Goal: Task Accomplishment & Management: Manage account settings

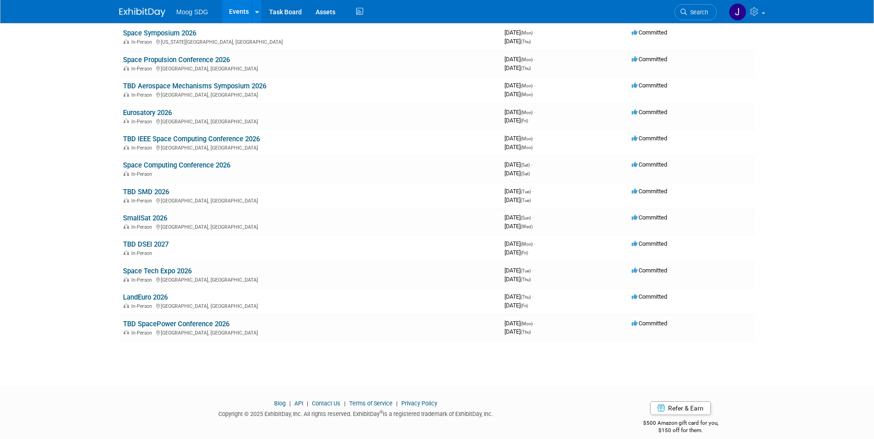
scroll to position [334, 0]
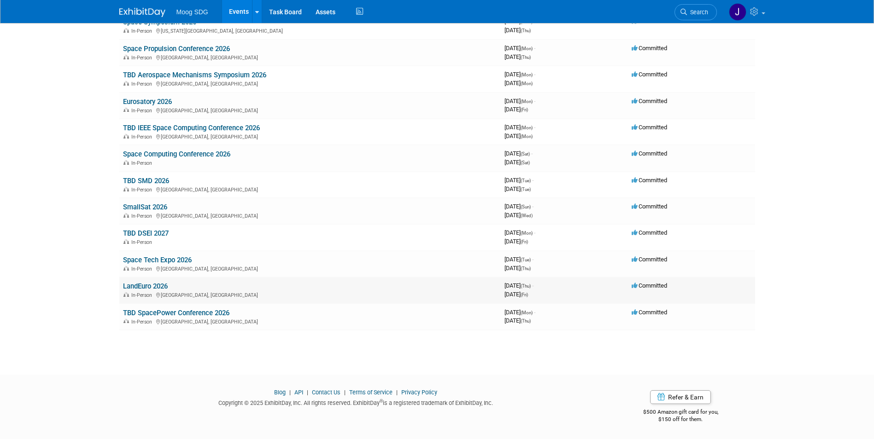
click at [161, 283] on link "LandEuro 2026" at bounding box center [145, 286] width 45 height 8
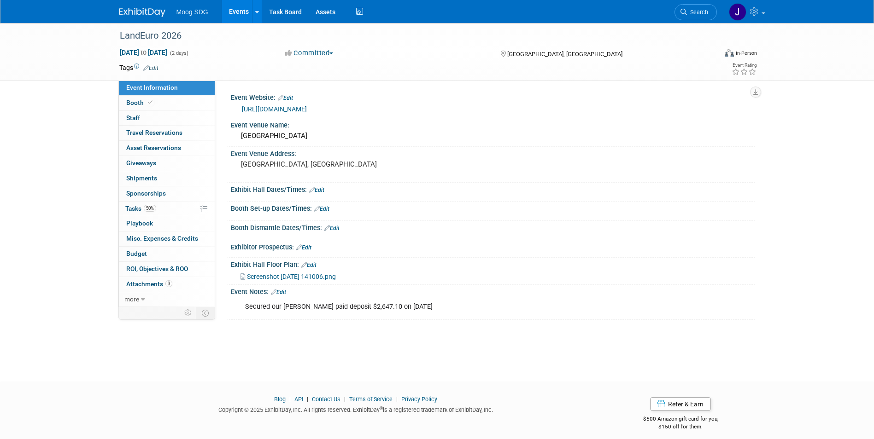
click at [320, 191] on link "Edit" at bounding box center [316, 190] width 15 height 6
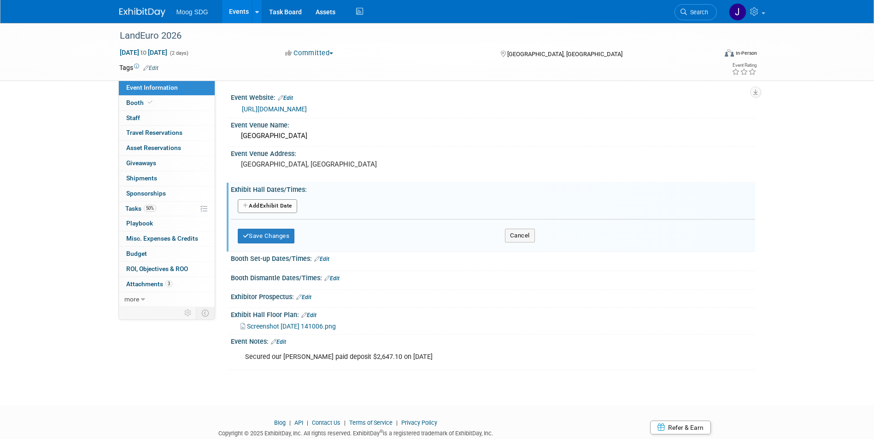
click at [290, 209] on button "Add Another Exhibit Date" at bounding box center [267, 206] width 59 height 14
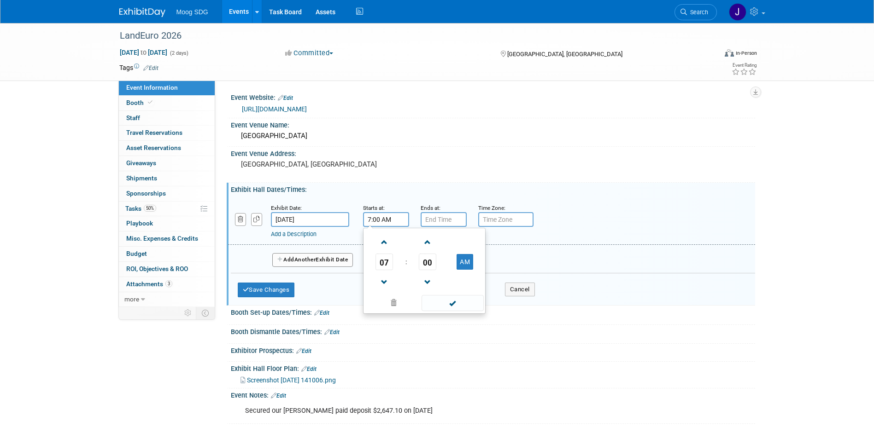
click at [392, 222] on input "7:00 AM" at bounding box center [386, 219] width 46 height 15
click at [386, 241] on span at bounding box center [384, 242] width 16 height 16
type input "9:00 AM"
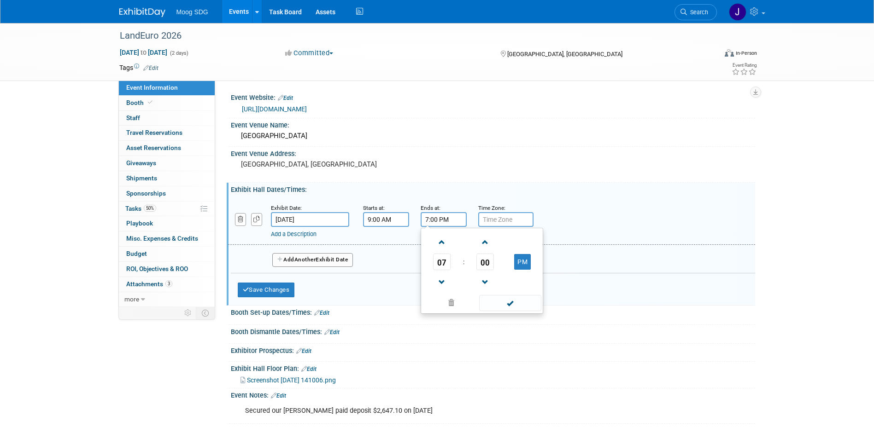
click at [438, 220] on input "7:00 PM" at bounding box center [444, 219] width 46 height 15
click at [441, 280] on span at bounding box center [442, 283] width 16 height 16
type input "5:00 PM"
click at [515, 300] on span at bounding box center [510, 303] width 62 height 16
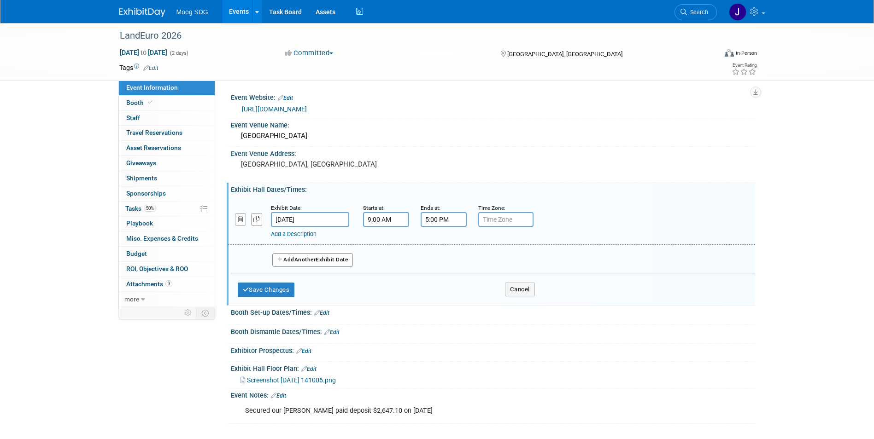
click at [313, 263] on span "Another" at bounding box center [305, 260] width 22 height 6
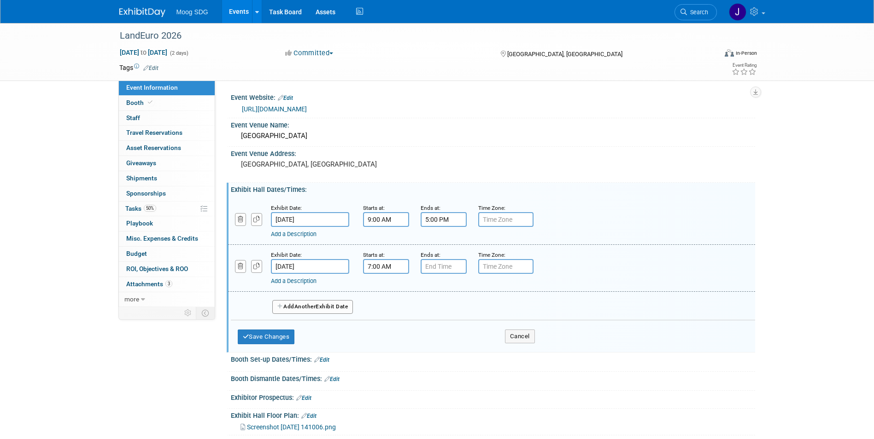
click at [390, 268] on input "7:00 AM" at bounding box center [386, 266] width 46 height 15
click at [381, 290] on span at bounding box center [384, 289] width 16 height 16
type input "9:00 AM"
click at [430, 269] on input "7:00 PM" at bounding box center [444, 266] width 46 height 15
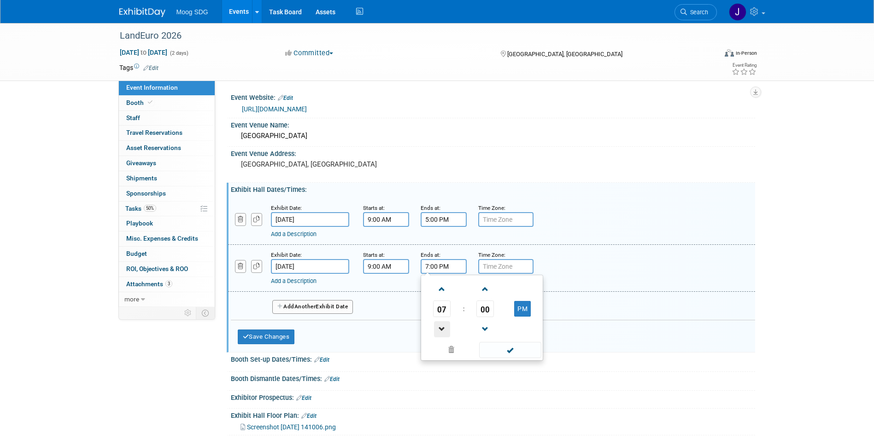
click at [440, 331] on span at bounding box center [442, 330] width 16 height 16
type input "5:00 PM"
click at [508, 351] on span at bounding box center [510, 350] width 62 height 16
click at [267, 339] on button "Save Changes" at bounding box center [266, 337] width 57 height 15
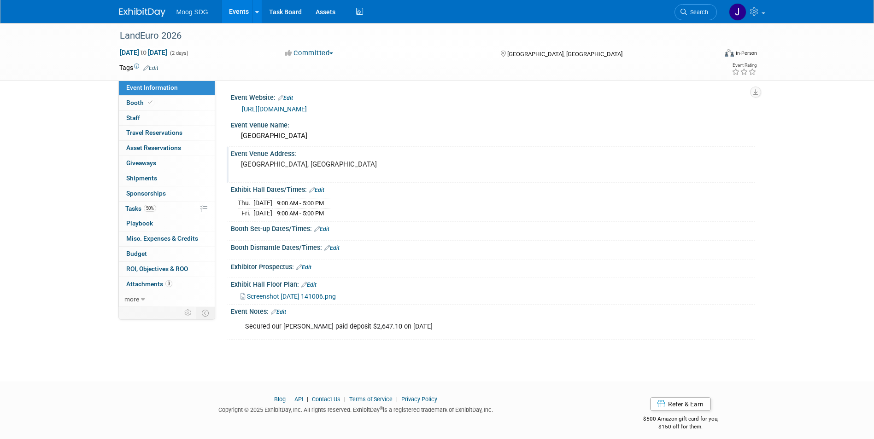
click at [284, 164] on pre "[GEOGRAPHIC_DATA], [GEOGRAPHIC_DATA]" at bounding box center [340, 164] width 198 height 8
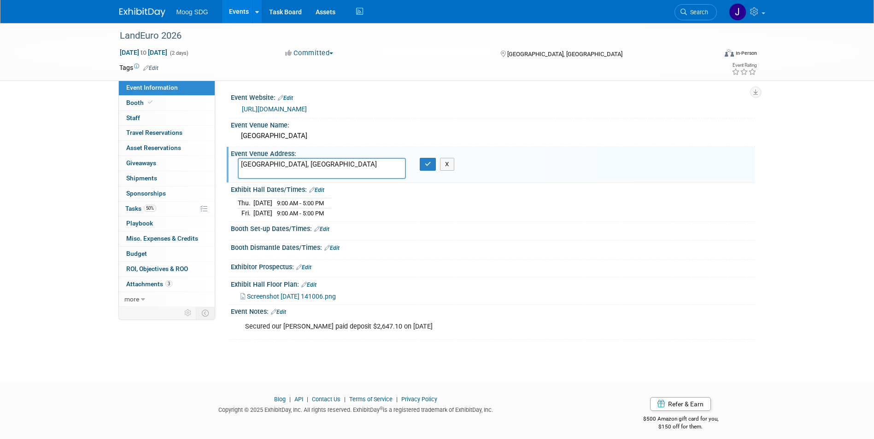
click at [240, 164] on textarea "[GEOGRAPHIC_DATA], [GEOGRAPHIC_DATA]" at bounding box center [322, 168] width 168 height 21
click at [252, 164] on textarea "[GEOGRAPHIC_DATA], [GEOGRAPHIC_DATA]" at bounding box center [322, 168] width 168 height 21
paste textarea "RMCC [PERSON_NAME][STREET_ADDRESS],"
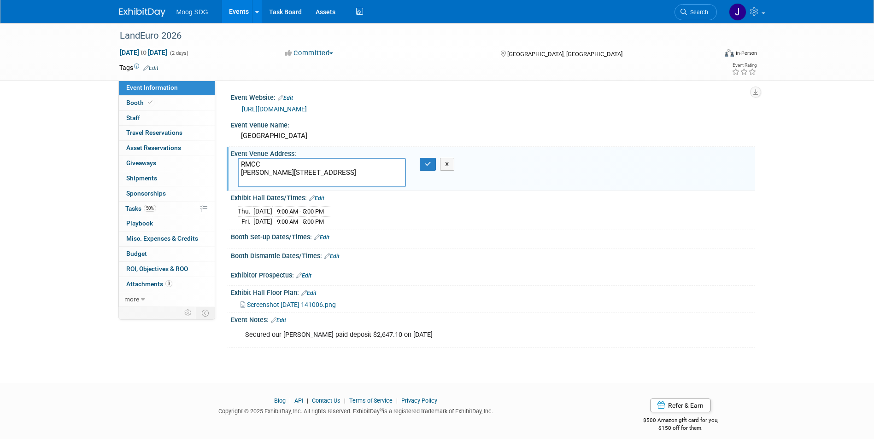
click at [240, 182] on textarea "RMCC [PERSON_NAME][STREET_ADDRESS]" at bounding box center [322, 172] width 168 height 29
paste textarea "65185"
type textarea "RMCC [PERSON_NAME][STREET_ADDRESS]"
click at [429, 162] on icon "button" at bounding box center [428, 164] width 6 height 6
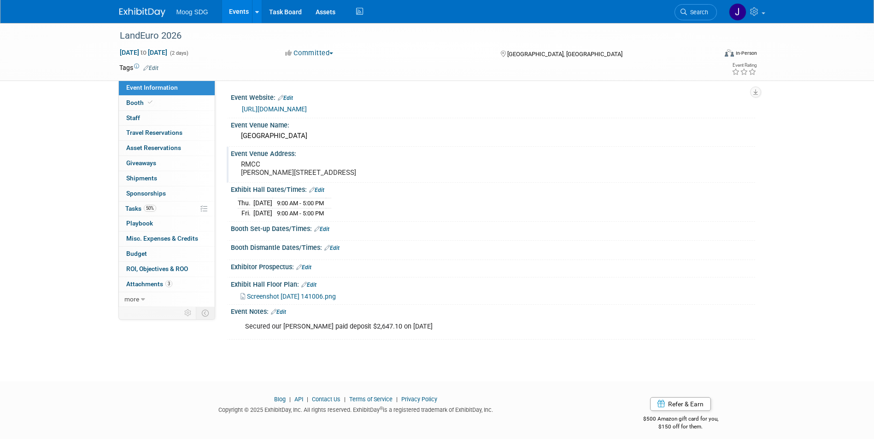
click at [309, 271] on link "Edit" at bounding box center [303, 267] width 15 height 6
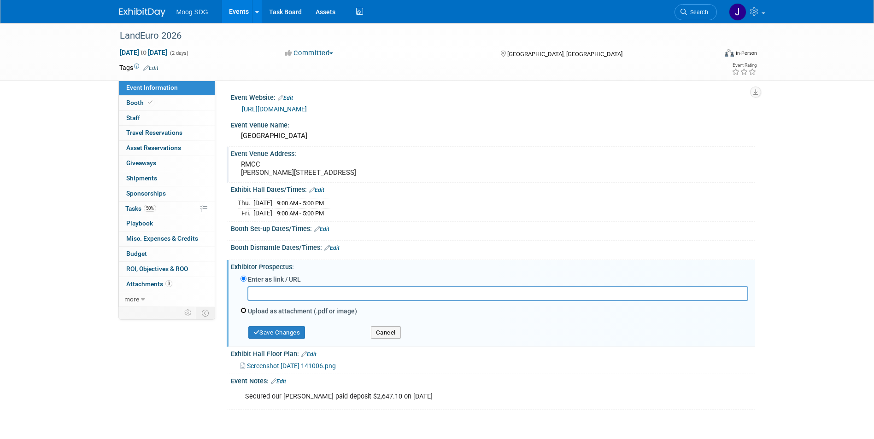
click at [245, 314] on input "Upload as attachment (.pdf or image)" at bounding box center [243, 311] width 6 height 6
radio input "true"
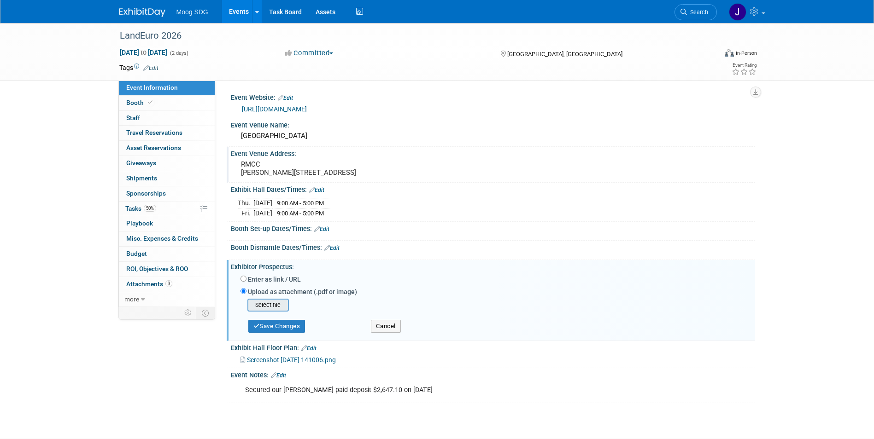
click at [269, 311] on input "file" at bounding box center [233, 305] width 110 height 11
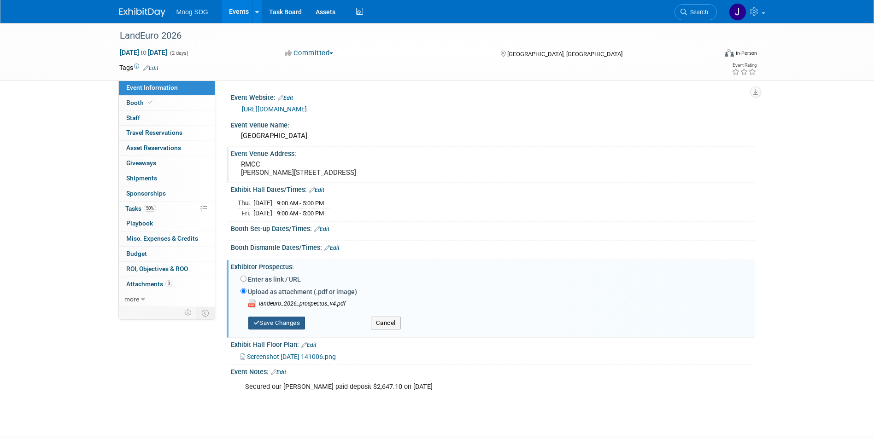
click at [281, 330] on button "Save Changes" at bounding box center [276, 323] width 57 height 13
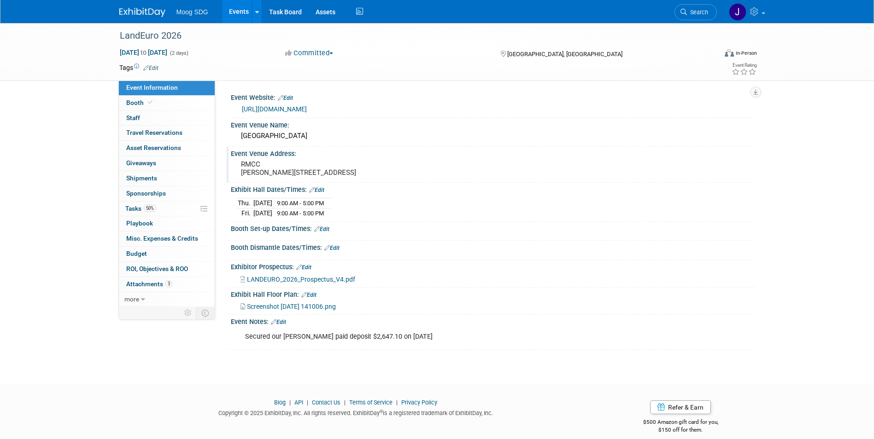
click at [282, 326] on link "Edit" at bounding box center [278, 322] width 15 height 6
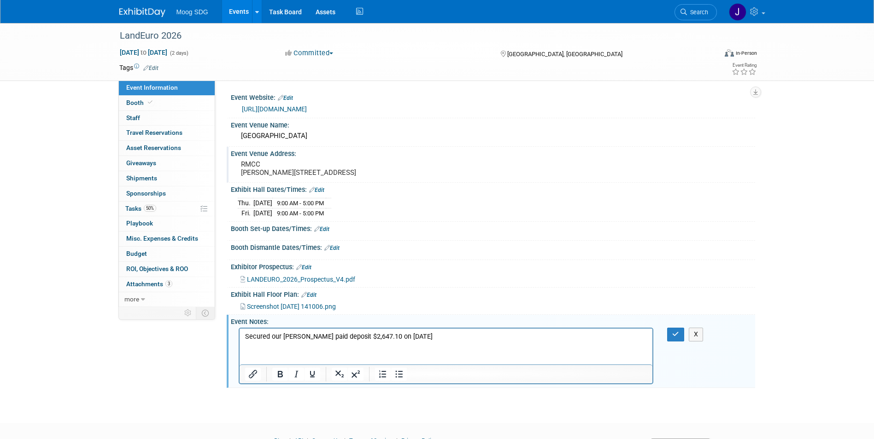
click at [242, 336] on html "Secured our [PERSON_NAME] paid deposit $2,647.10 on [DATE]" at bounding box center [445, 335] width 413 height 13
click at [245, 335] on p "Secured our [PERSON_NAME] paid deposit $2,647.10 on [DATE]" at bounding box center [446, 337] width 403 height 9
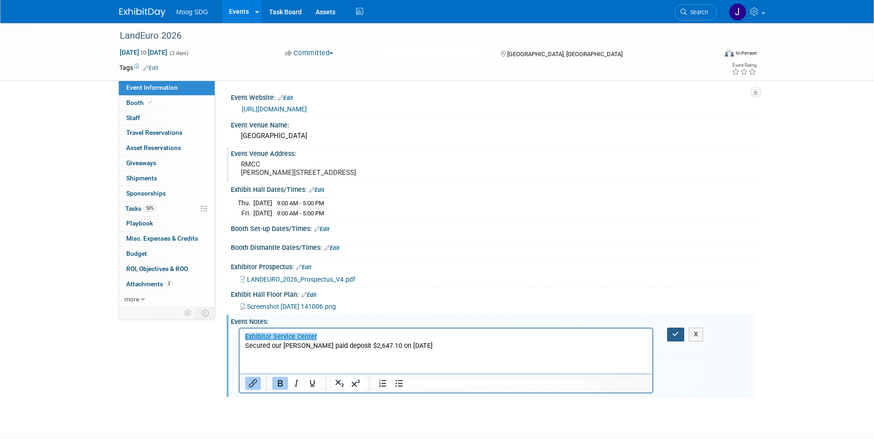
click at [679, 338] on icon "button" at bounding box center [675, 334] width 7 height 6
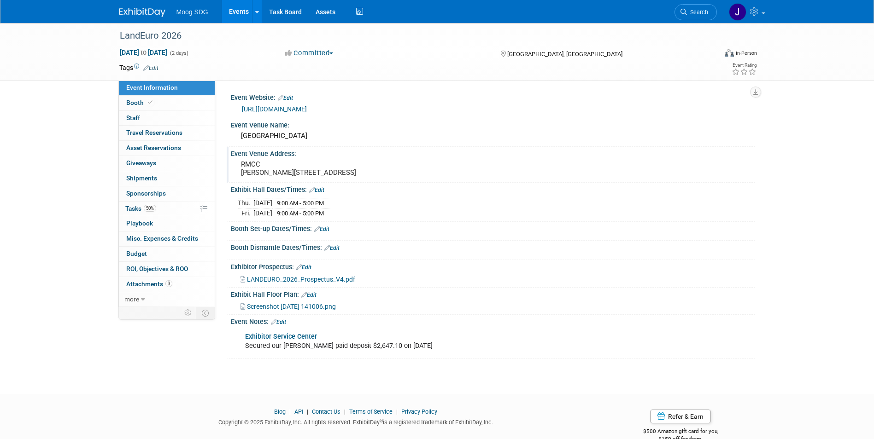
click at [280, 326] on link "Edit" at bounding box center [278, 322] width 15 height 6
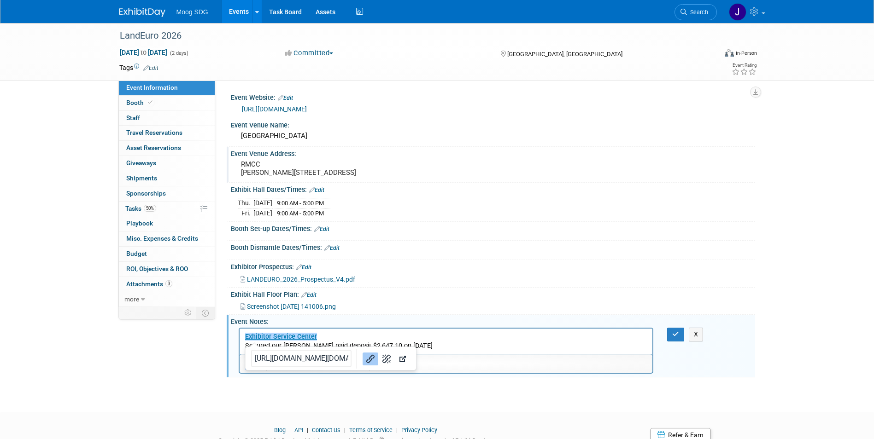
click at [349, 334] on p "﻿Exhibitor Service Center Secured our booth, JR paid deposit $2,647.10 on [DATE]" at bounding box center [446, 342] width 403 height 18
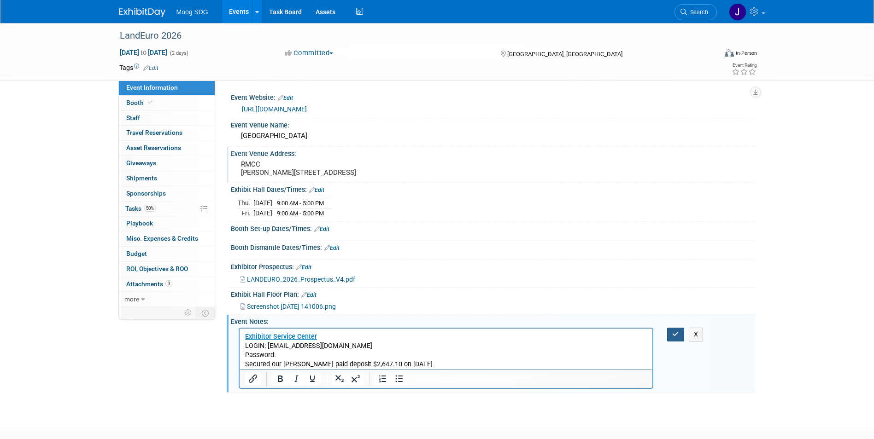
click at [672, 338] on icon "button" at bounding box center [675, 334] width 7 height 6
